Goal: Find specific page/section: Find specific page/section

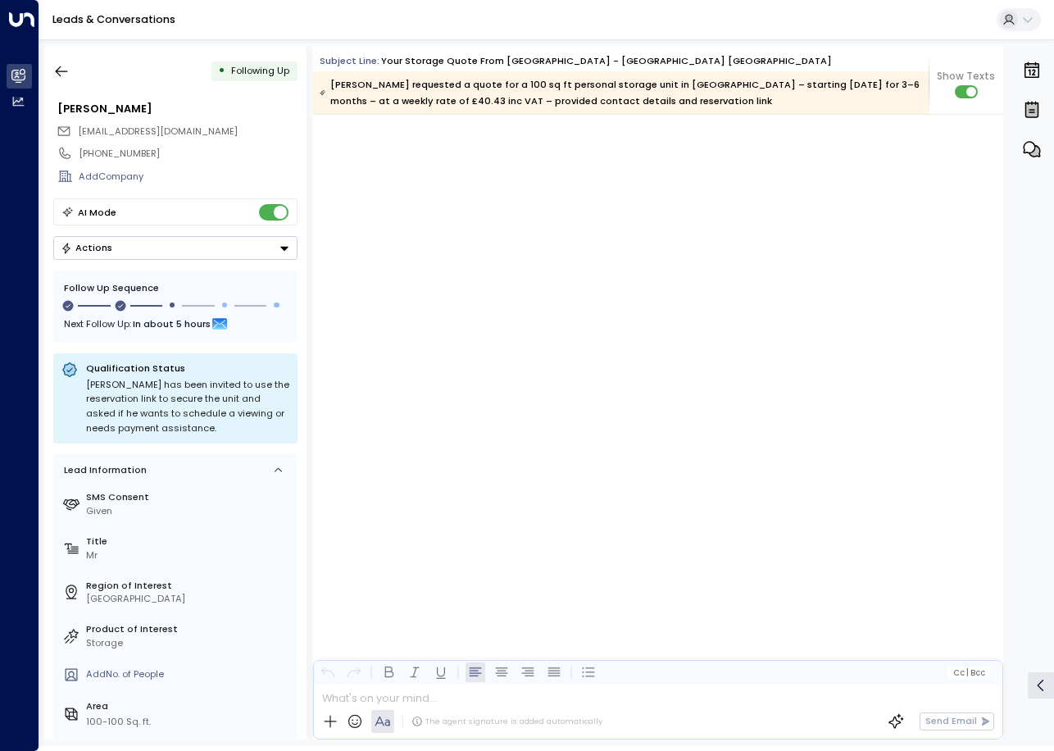
scroll to position [965, 0]
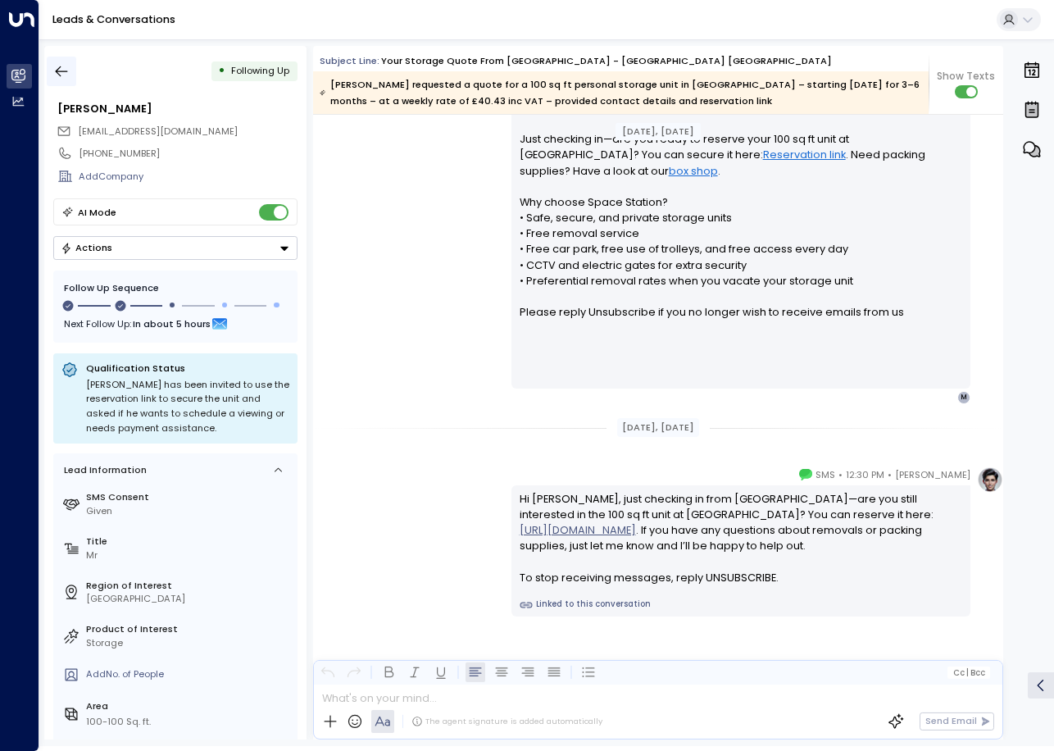
click at [64, 68] on icon "button" at bounding box center [61, 71] width 16 height 16
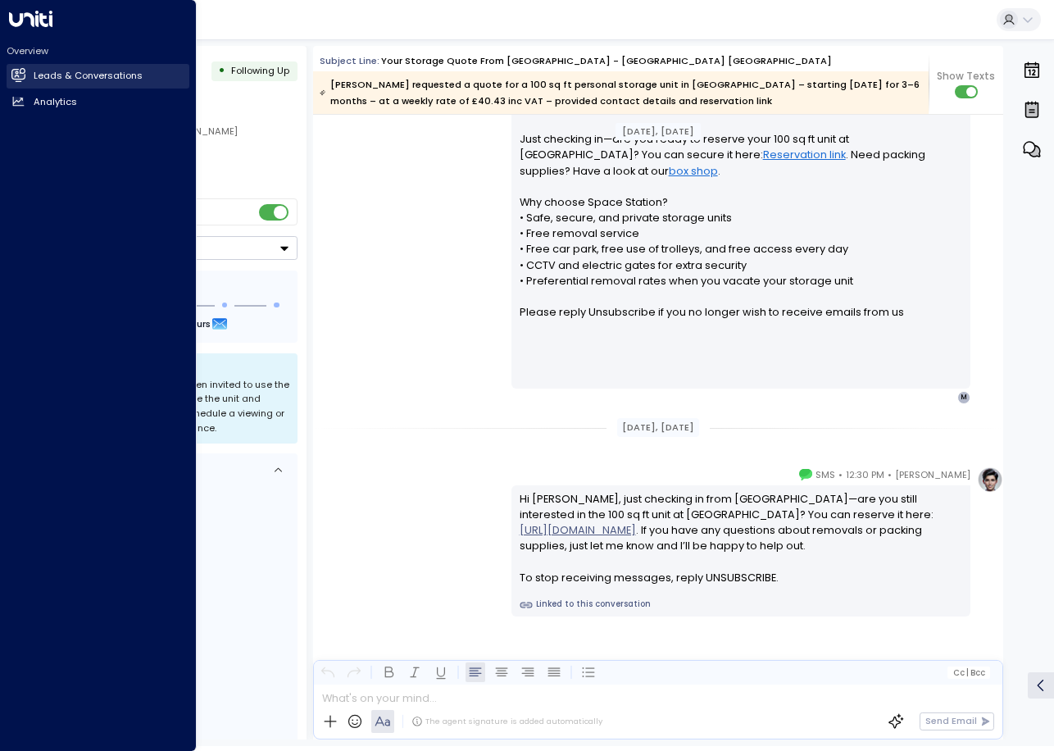
click at [20, 77] on icon at bounding box center [18, 75] width 13 height 10
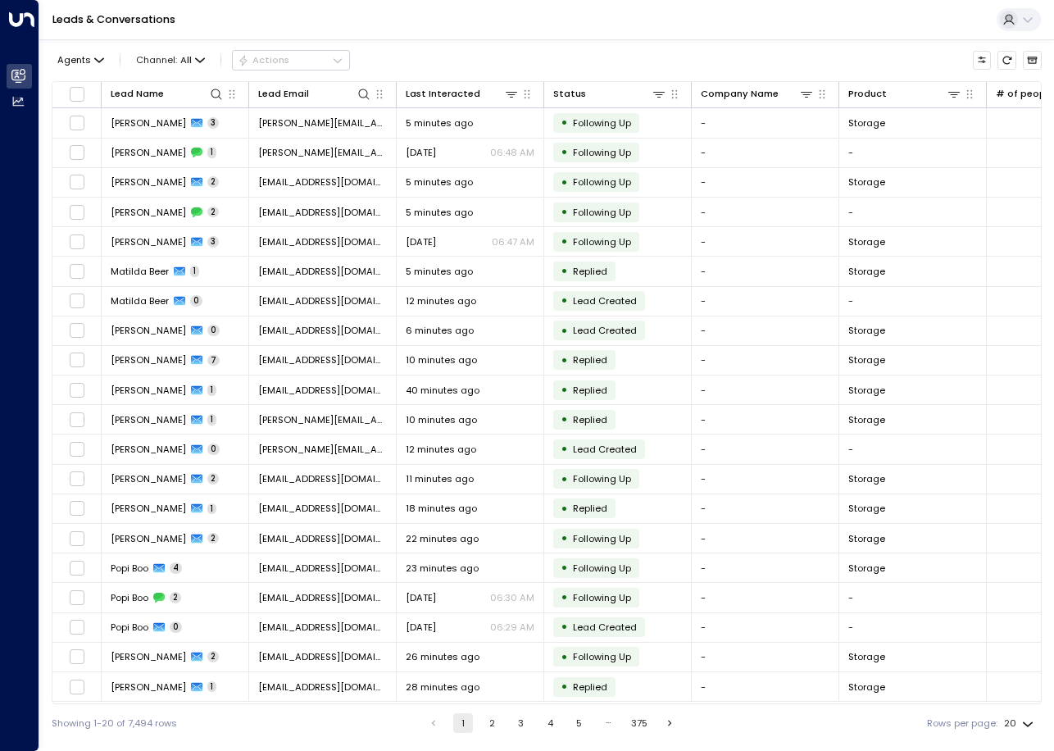
click at [467, 31] on div "Leads & Conversations" at bounding box center [546, 20] width 1015 height 40
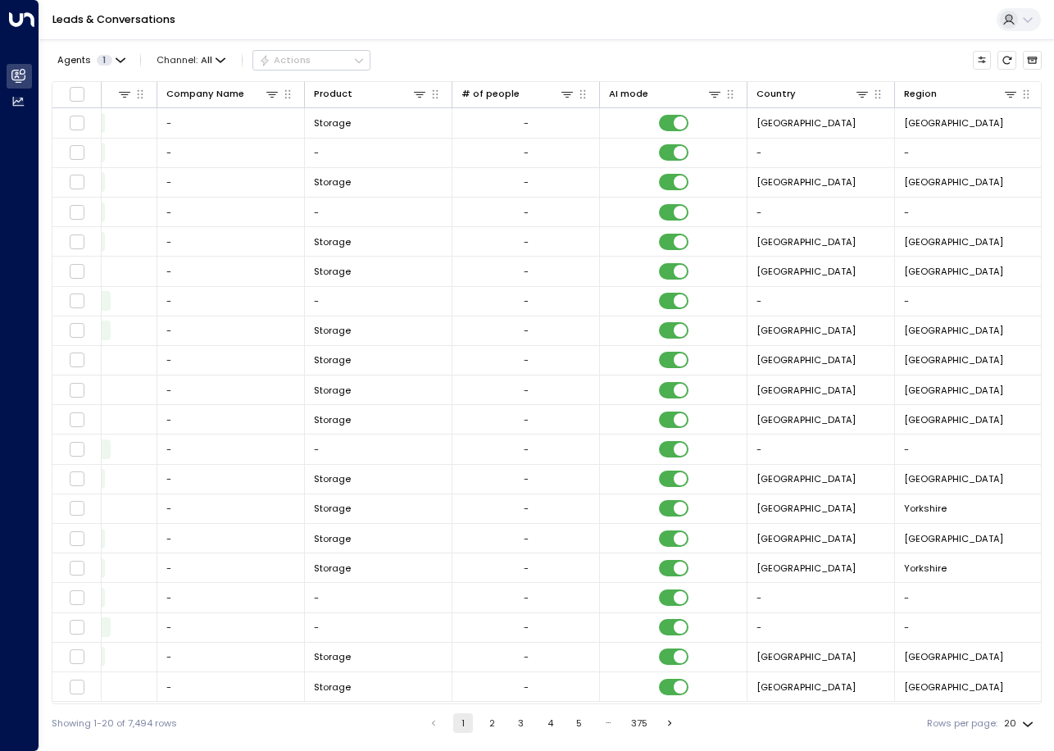
scroll to position [0, 543]
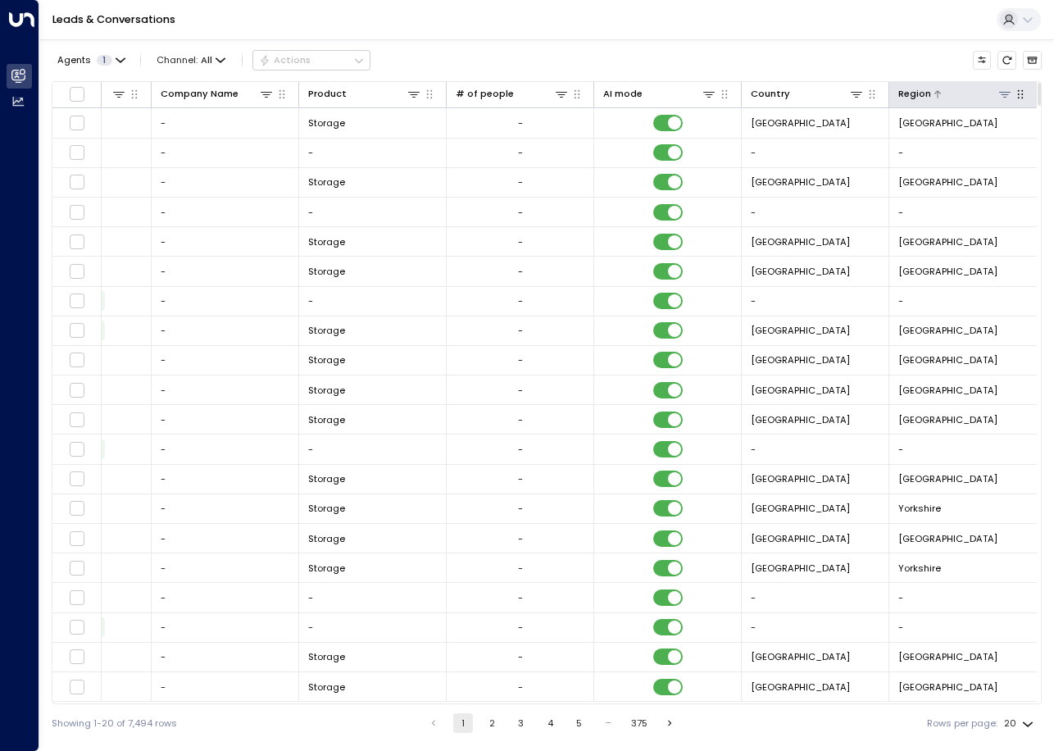
click at [1007, 98] on icon at bounding box center [1004, 94] width 13 height 13
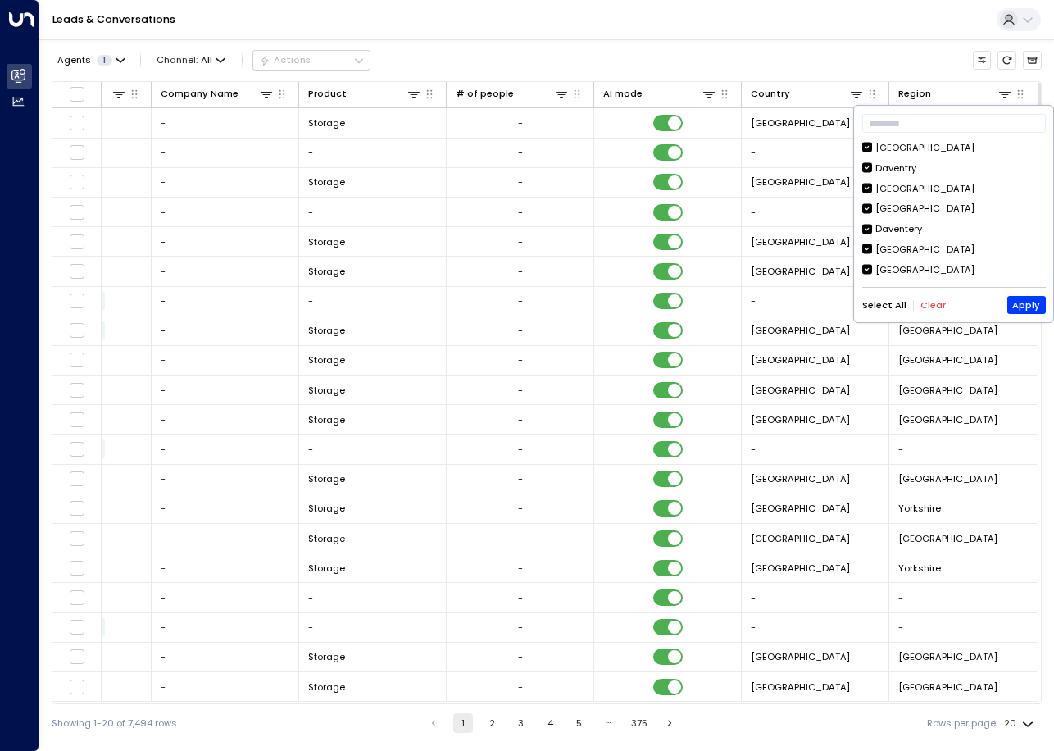
click at [931, 305] on button "Clear" at bounding box center [932, 305] width 25 height 11
click at [905, 148] on div "[GEOGRAPHIC_DATA]" at bounding box center [924, 148] width 99 height 14
click at [1026, 305] on button "Apply" at bounding box center [1026, 305] width 39 height 18
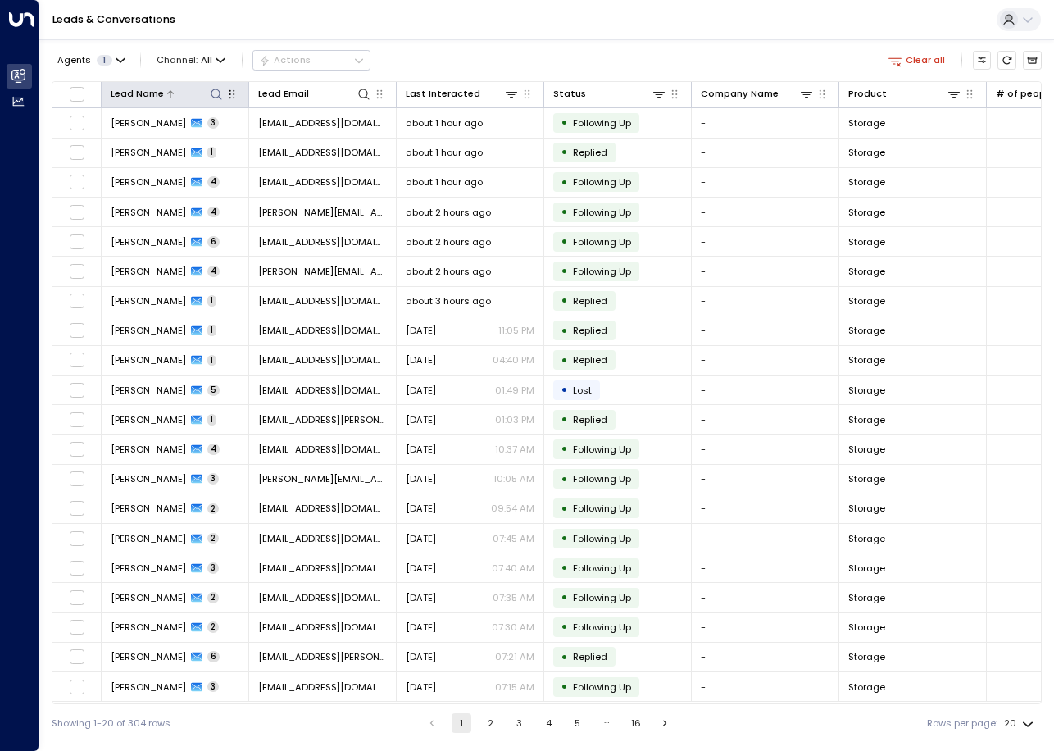
click at [214, 88] on icon at bounding box center [216, 94] width 13 height 13
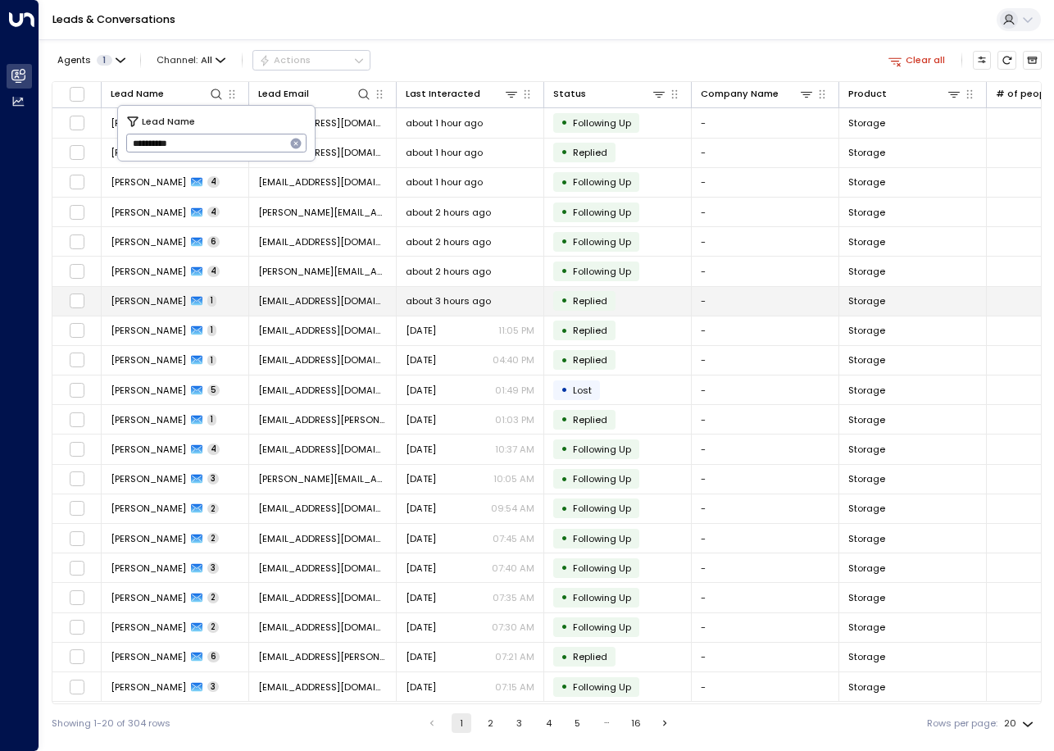
type input "**********"
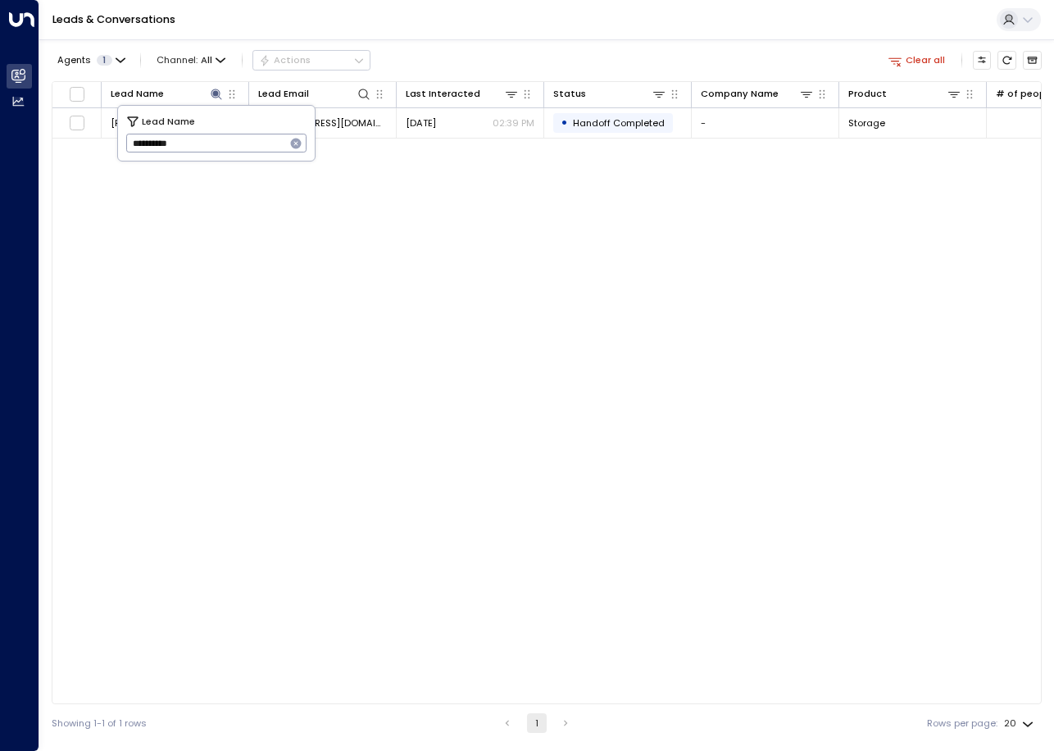
click at [545, 61] on div "Agents 1 Channel: All Actions Clear all" at bounding box center [547, 60] width 990 height 29
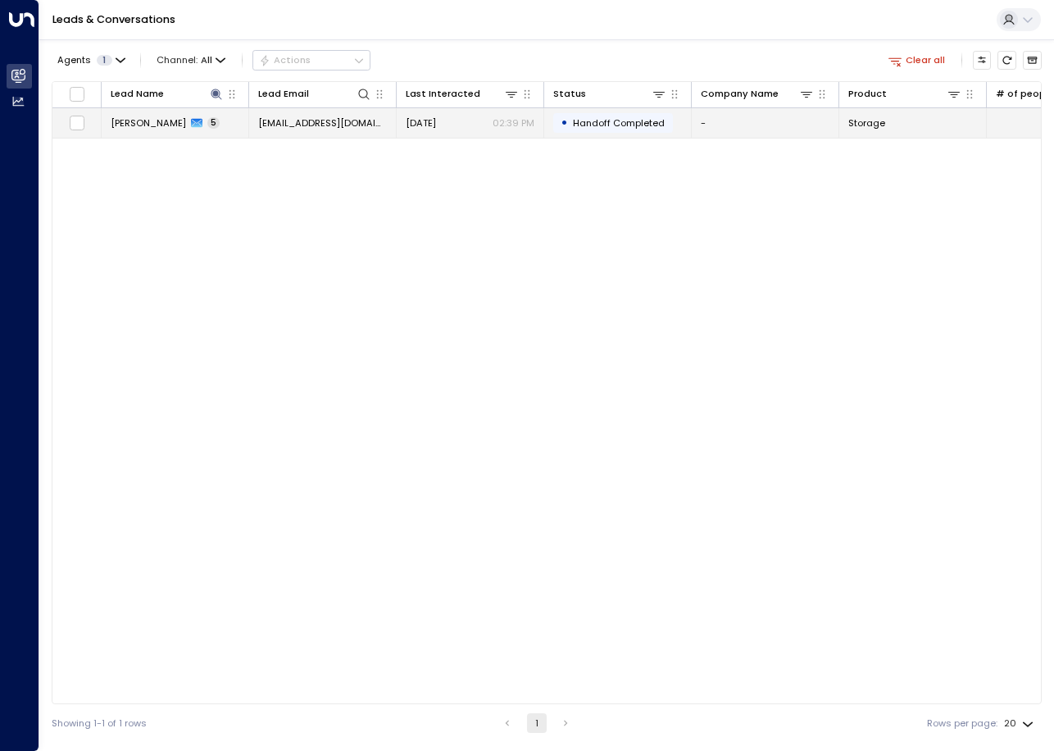
click at [289, 128] on span "[EMAIL_ADDRESS][DOMAIN_NAME]" at bounding box center [322, 122] width 129 height 13
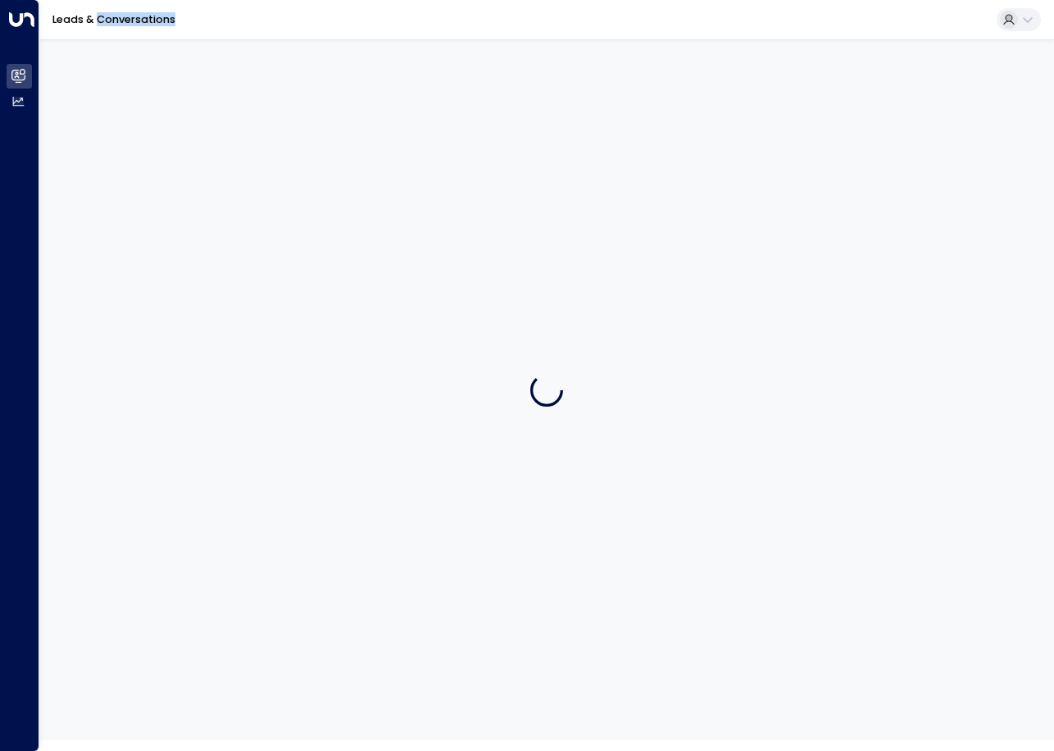
click at [289, 128] on div at bounding box center [546, 389] width 1015 height 701
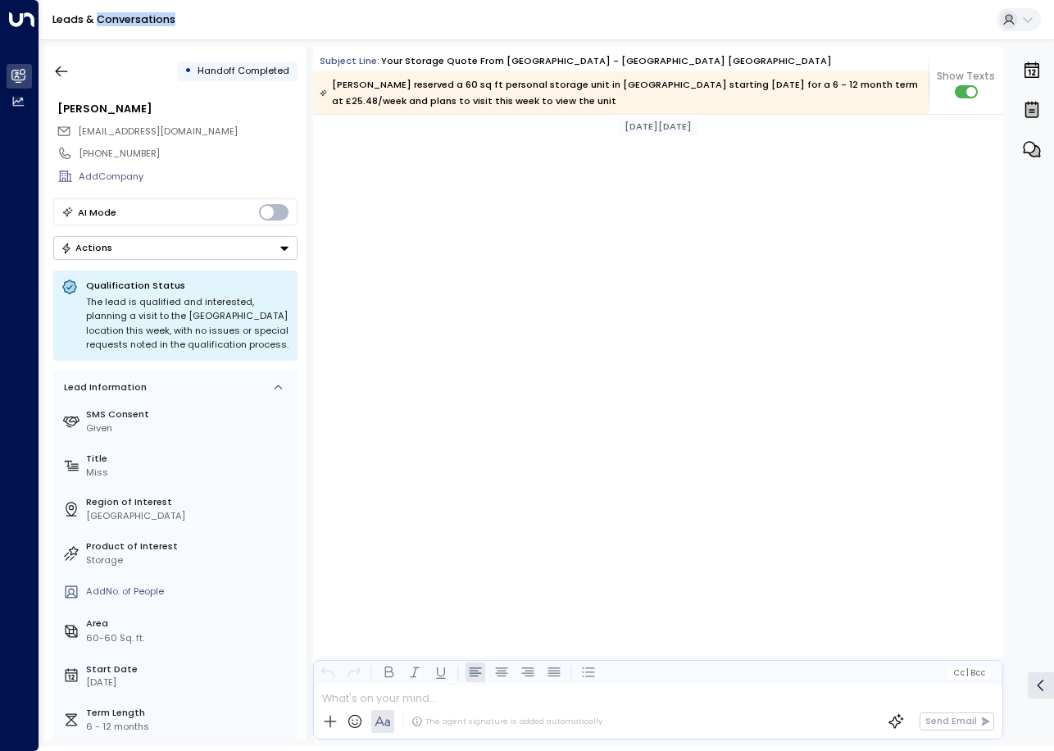
scroll to position [1513, 0]
